Goal: Information Seeking & Learning: Learn about a topic

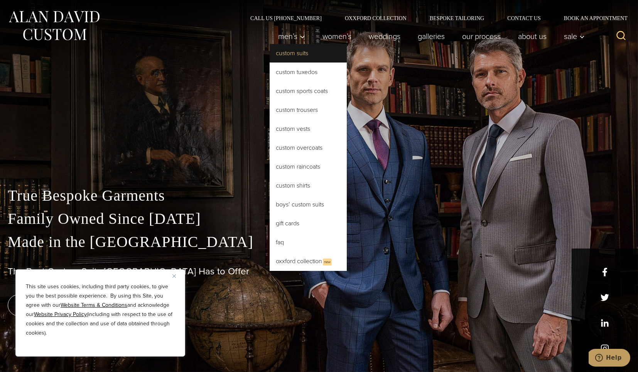
click at [294, 54] on link "Custom Suits" at bounding box center [308, 53] width 77 height 19
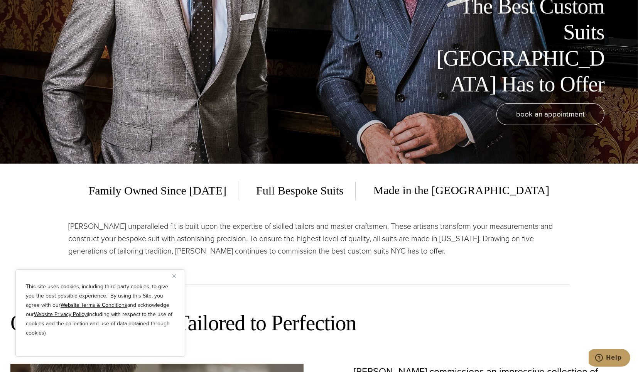
scroll to position [214, 0]
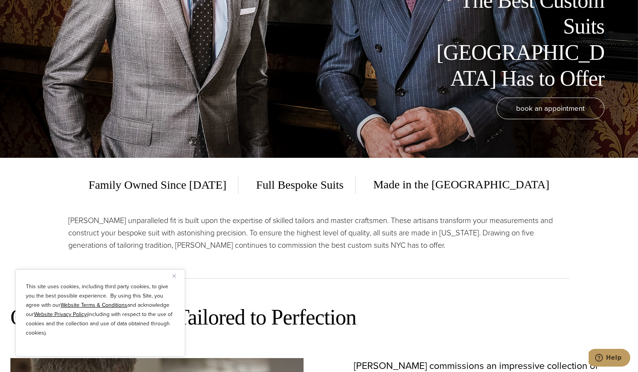
click at [175, 277] on img "Close" at bounding box center [173, 275] width 3 height 3
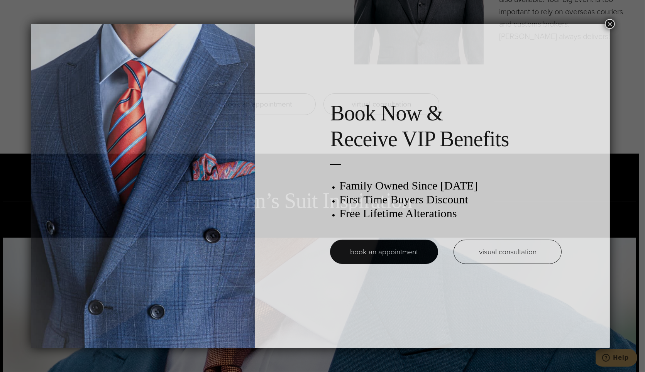
scroll to position [0, 0]
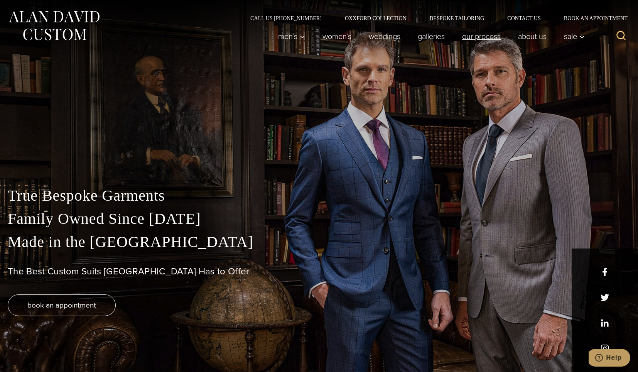
click at [478, 35] on link "Our Process" at bounding box center [482, 36] width 56 height 15
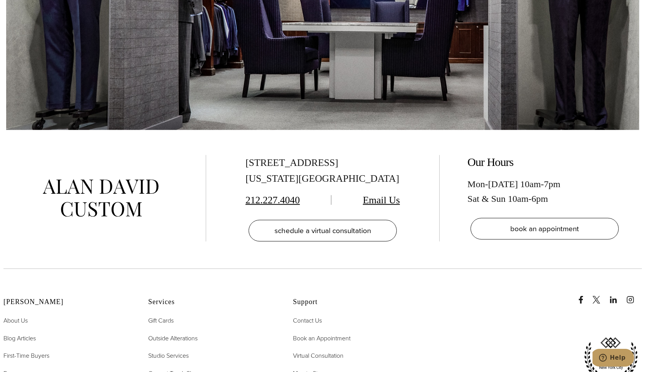
scroll to position [2743, 0]
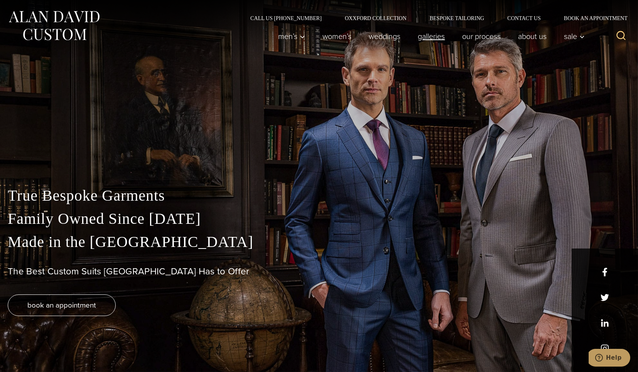
click at [423, 39] on link "Galleries" at bounding box center [431, 36] width 44 height 15
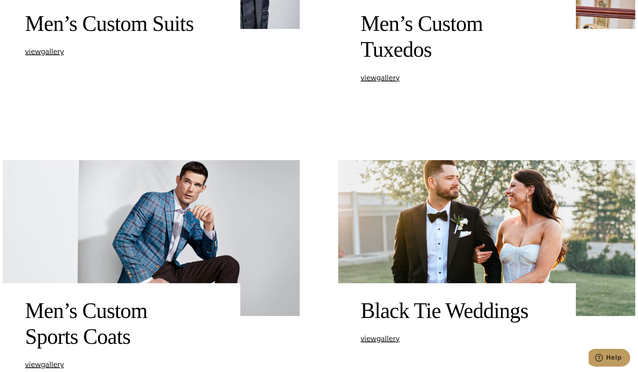
scroll to position [514, 0]
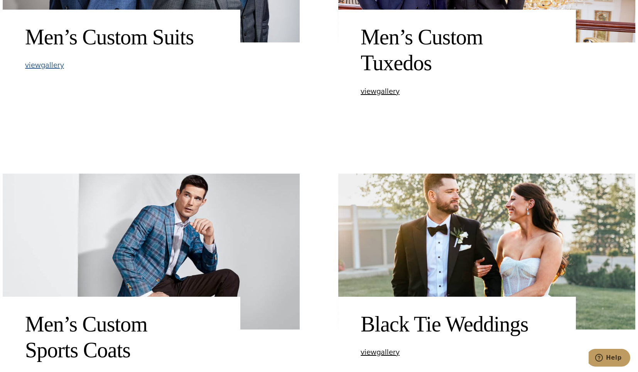
click at [48, 65] on span "view Men’s Custom Suits gallery" at bounding box center [44, 65] width 39 height 12
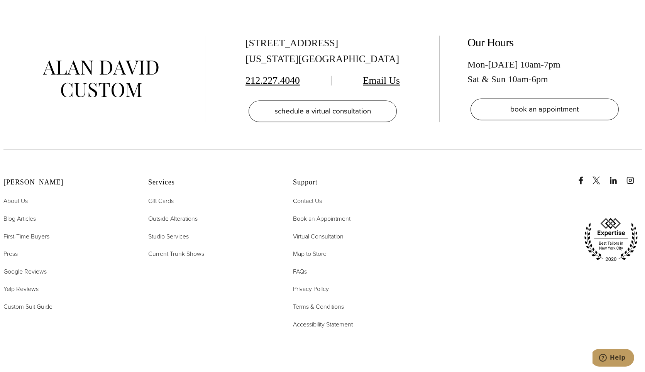
scroll to position [4329, 0]
